Goal: Understand process/instructions

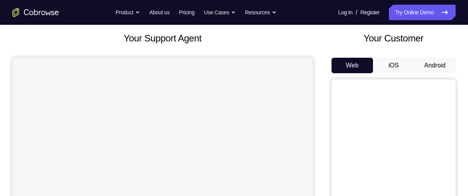
scroll to position [43, 0]
click at [432, 72] on button "Android" at bounding box center [434, 65] width 41 height 16
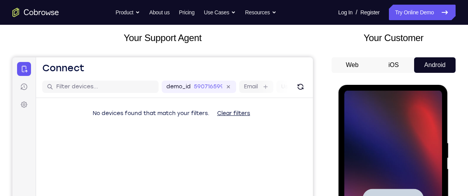
scroll to position [0, 0]
click at [391, 112] on div at bounding box center [393, 199] width 98 height 217
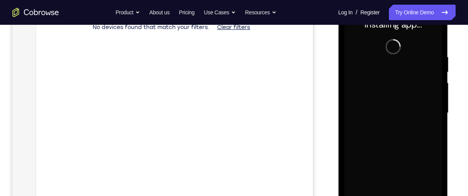
scroll to position [151, 0]
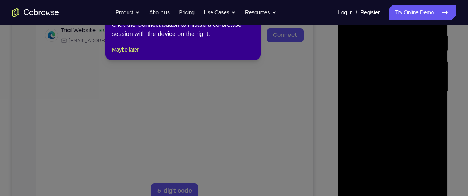
click at [395, 191] on icon at bounding box center [237, 97] width 474 height 198
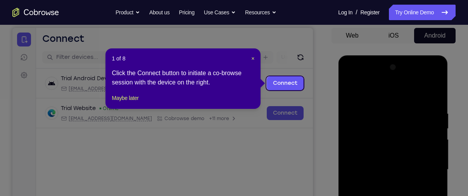
scroll to position [72, 0]
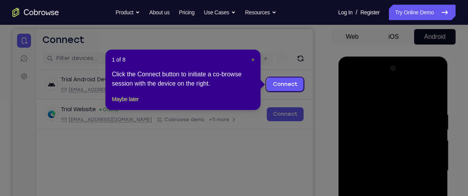
click at [253, 56] on button "×" at bounding box center [252, 60] width 3 height 8
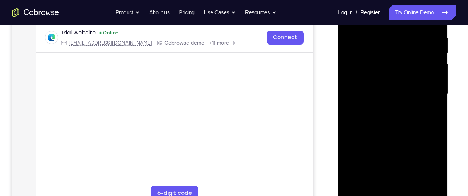
scroll to position [155, 0]
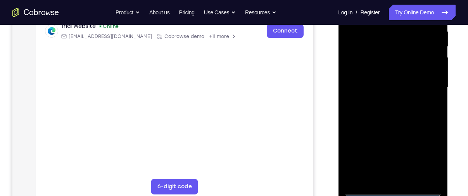
click at [392, 193] on div at bounding box center [393, 87] width 98 height 217
click at [428, 161] on div at bounding box center [393, 87] width 98 height 217
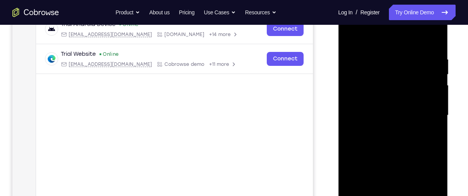
scroll to position [127, 0]
click at [390, 43] on div at bounding box center [393, 115] width 98 height 217
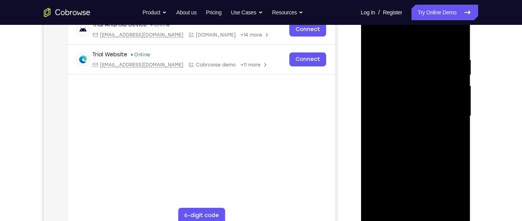
click at [442, 107] on div at bounding box center [415, 115] width 98 height 217
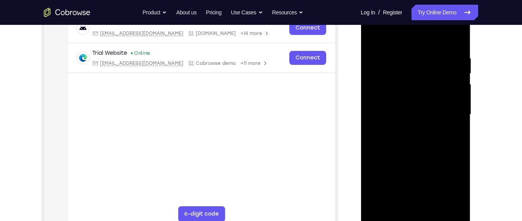
scroll to position [127, 0]
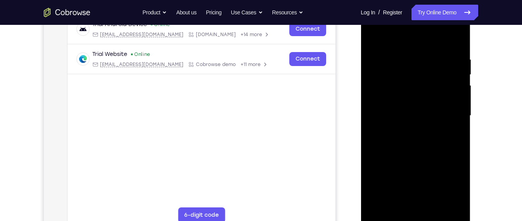
click at [410, 129] on div at bounding box center [415, 115] width 98 height 217
click at [411, 105] on div at bounding box center [415, 115] width 98 height 217
click at [399, 105] on div at bounding box center [415, 115] width 98 height 217
click at [406, 111] on div at bounding box center [415, 115] width 98 height 217
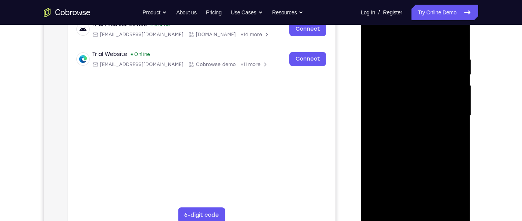
click at [421, 154] on div at bounding box center [415, 115] width 98 height 217
click at [406, 53] on div at bounding box center [415, 115] width 98 height 217
click at [457, 105] on div at bounding box center [415, 115] width 98 height 217
drag, startPoint x: 411, startPoint y: 41, endPoint x: 407, endPoint y: 10, distance: 31.3
click at [407, 10] on div at bounding box center [415, 115] width 98 height 217
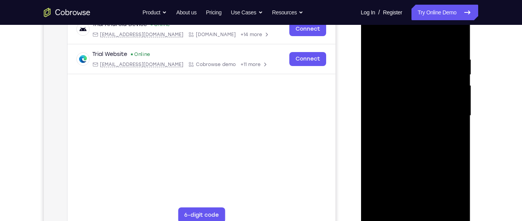
click at [450, 129] on div at bounding box center [415, 115] width 98 height 217
click at [453, 140] on div at bounding box center [415, 115] width 98 height 217
click at [447, 148] on div at bounding box center [415, 115] width 98 height 217
click at [454, 160] on div at bounding box center [415, 115] width 98 height 217
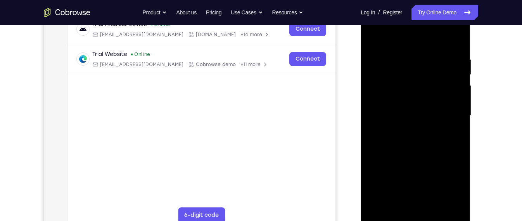
click at [369, 141] on div at bounding box center [415, 115] width 98 height 217
click at [445, 164] on div at bounding box center [415, 115] width 98 height 217
click at [375, 137] on div at bounding box center [415, 115] width 98 height 217
click at [455, 114] on div at bounding box center [415, 115] width 98 height 217
click at [455, 196] on div at bounding box center [415, 115] width 98 height 217
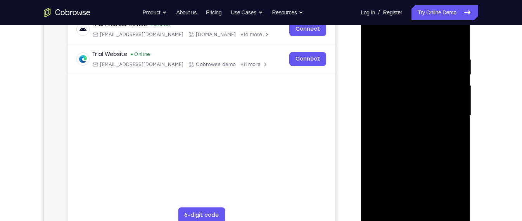
click at [451, 148] on div at bounding box center [415, 115] width 98 height 217
click at [454, 146] on div at bounding box center [415, 115] width 98 height 217
click at [457, 44] on div at bounding box center [415, 115] width 98 height 217
click at [458, 36] on div at bounding box center [415, 115] width 98 height 217
drag, startPoint x: 437, startPoint y: 161, endPoint x: 441, endPoint y: 102, distance: 59.9
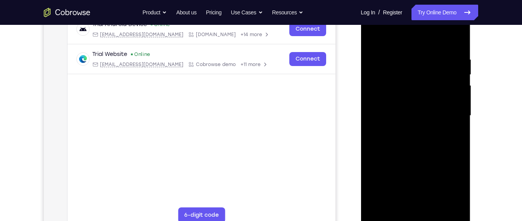
click at [441, 102] on div at bounding box center [415, 115] width 98 height 217
drag, startPoint x: 437, startPoint y: 160, endPoint x: 441, endPoint y: 90, distance: 69.9
click at [441, 90] on div at bounding box center [415, 115] width 98 height 217
click at [435, 196] on div at bounding box center [415, 115] width 98 height 217
click at [426, 157] on div at bounding box center [415, 115] width 98 height 217
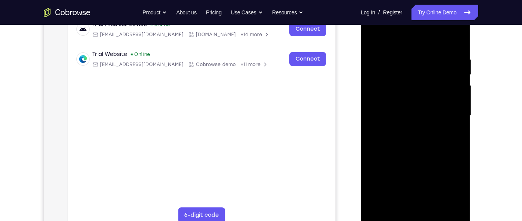
click at [411, 129] on div at bounding box center [415, 115] width 98 height 217
click at [403, 196] on div at bounding box center [415, 115] width 98 height 217
click at [454, 134] on div at bounding box center [415, 115] width 98 height 217
click at [371, 37] on div at bounding box center [415, 115] width 98 height 217
click at [413, 130] on div at bounding box center [415, 115] width 98 height 217
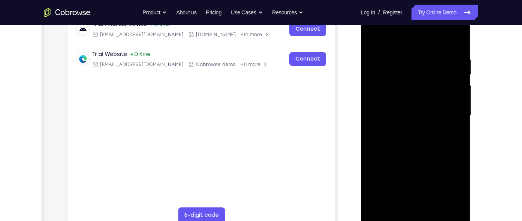
click at [373, 40] on div at bounding box center [415, 115] width 98 height 217
click at [408, 147] on div at bounding box center [415, 115] width 98 height 217
click at [415, 182] on div at bounding box center [415, 115] width 98 height 217
click at [430, 149] on div at bounding box center [415, 115] width 98 height 217
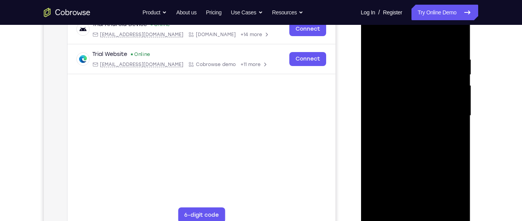
click at [461, 130] on div at bounding box center [415, 115] width 98 height 217
click at [449, 129] on div at bounding box center [415, 115] width 98 height 217
click at [397, 196] on div at bounding box center [415, 115] width 98 height 217
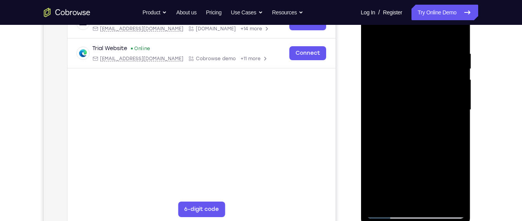
scroll to position [131, 0]
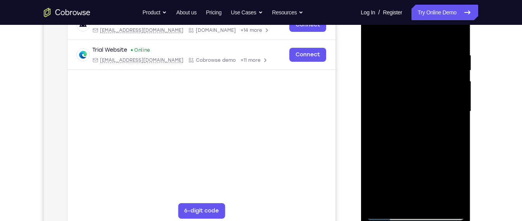
click at [438, 167] on div at bounding box center [415, 111] width 98 height 217
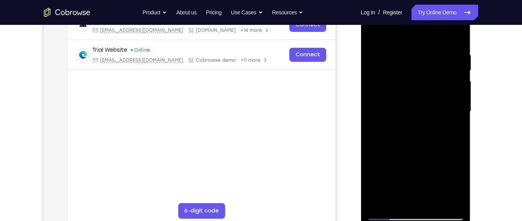
click at [438, 167] on div at bounding box center [415, 111] width 98 height 217
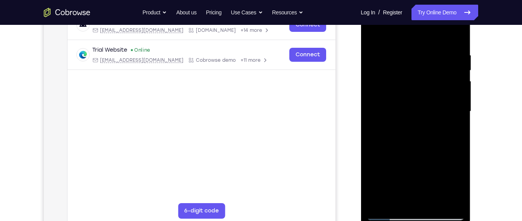
click at [438, 167] on div at bounding box center [415, 111] width 98 height 217
click at [451, 122] on div at bounding box center [415, 111] width 98 height 217
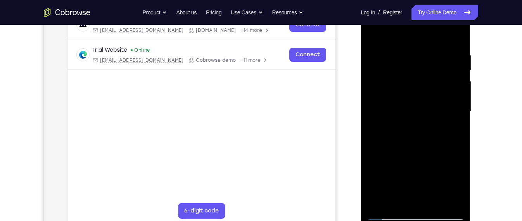
click at [456, 186] on div at bounding box center [415, 111] width 98 height 217
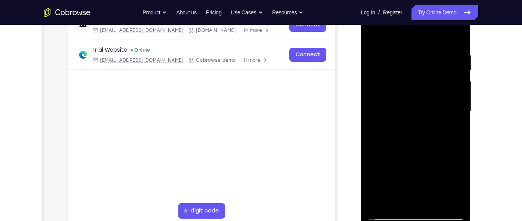
click at [393, 196] on div at bounding box center [415, 111] width 98 height 217
click at [417, 180] on div at bounding box center [415, 111] width 98 height 217
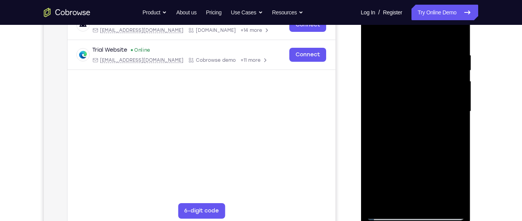
click at [417, 180] on div at bounding box center [415, 111] width 98 height 217
click at [373, 33] on div at bounding box center [415, 111] width 98 height 217
click at [404, 154] on div at bounding box center [415, 111] width 98 height 217
click at [422, 183] on div at bounding box center [415, 111] width 98 height 217
click at [449, 179] on div at bounding box center [415, 111] width 98 height 217
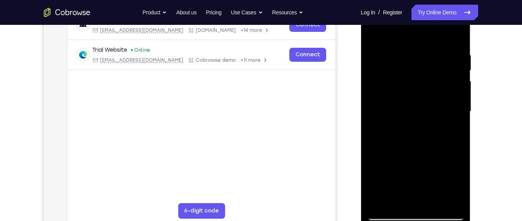
click at [397, 195] on div at bounding box center [415, 111] width 98 height 217
click at [448, 171] on div at bounding box center [415, 111] width 98 height 217
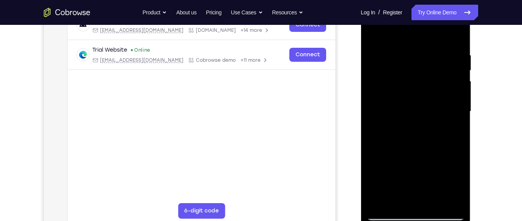
click at [448, 171] on div at bounding box center [415, 111] width 98 height 217
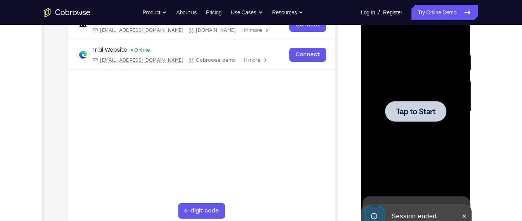
click at [401, 143] on div at bounding box center [415, 111] width 98 height 217
